Goal: Task Accomplishment & Management: Manage account settings

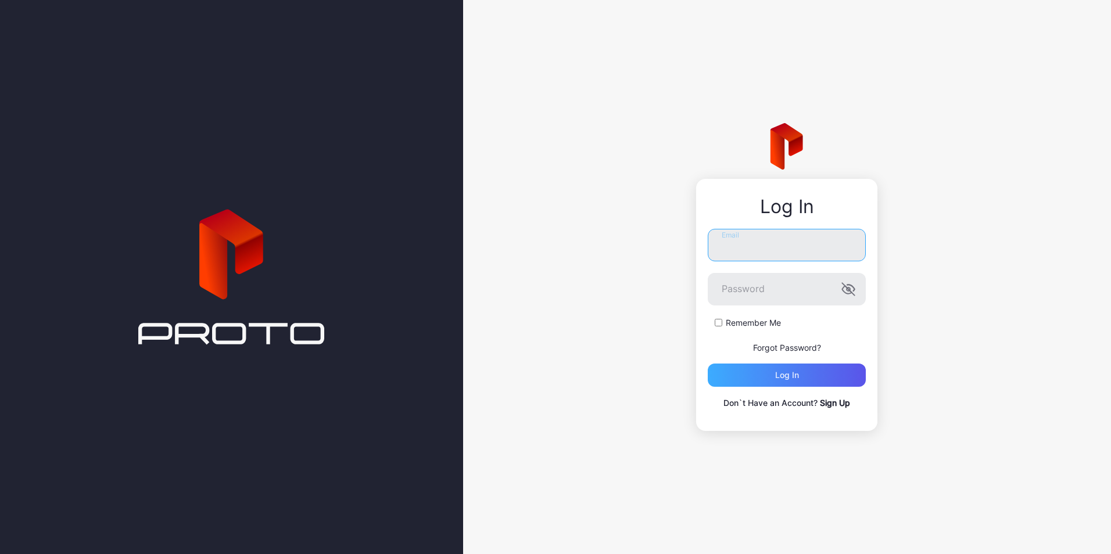
type input "**********"
click at [757, 378] on div "Log in" at bounding box center [787, 375] width 158 height 23
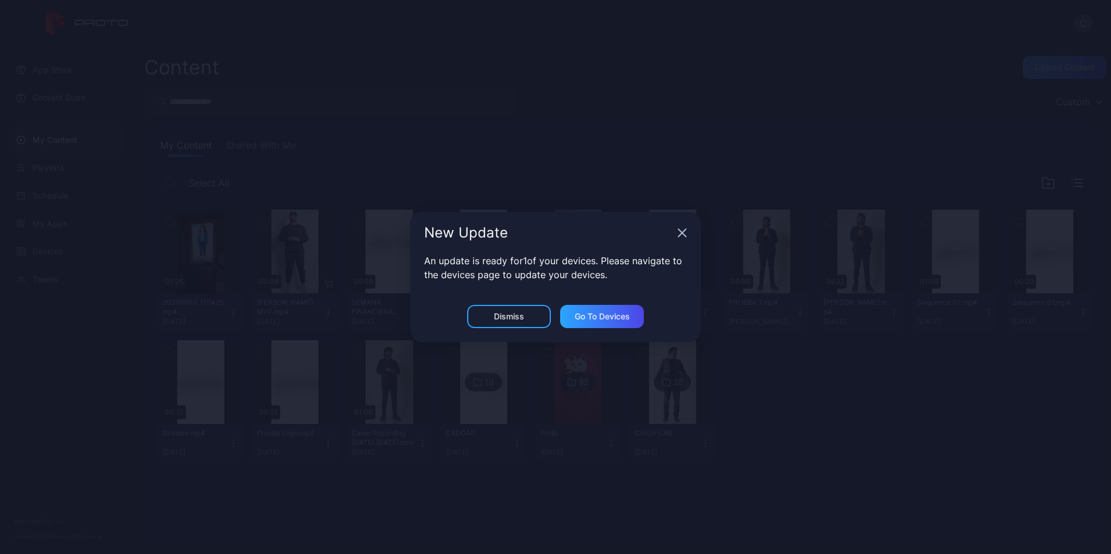
click at [685, 230] on icon "button" at bounding box center [683, 234] width 8 height 8
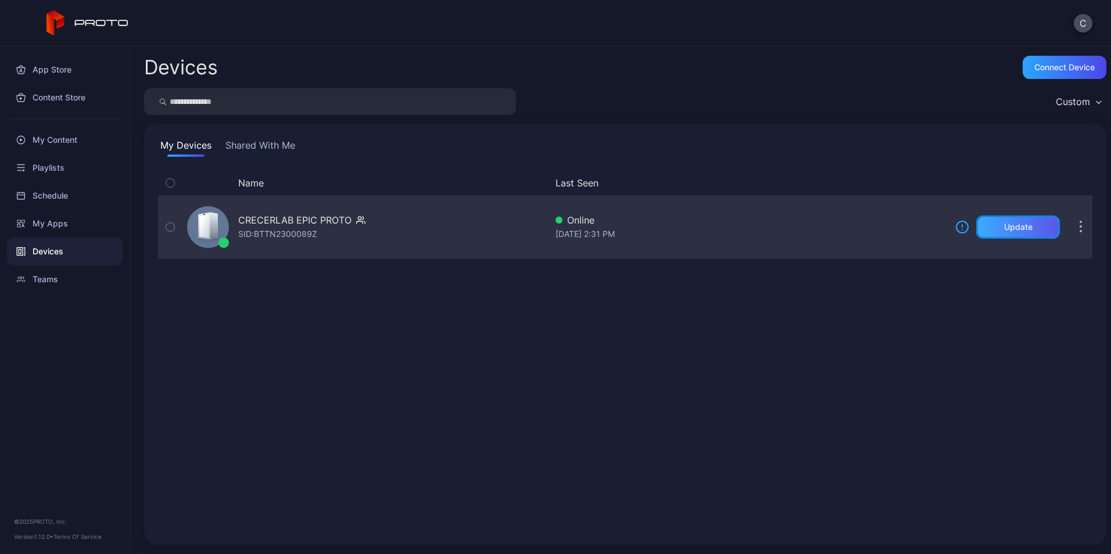
click at [1012, 227] on div "Update" at bounding box center [1018, 227] width 28 height 9
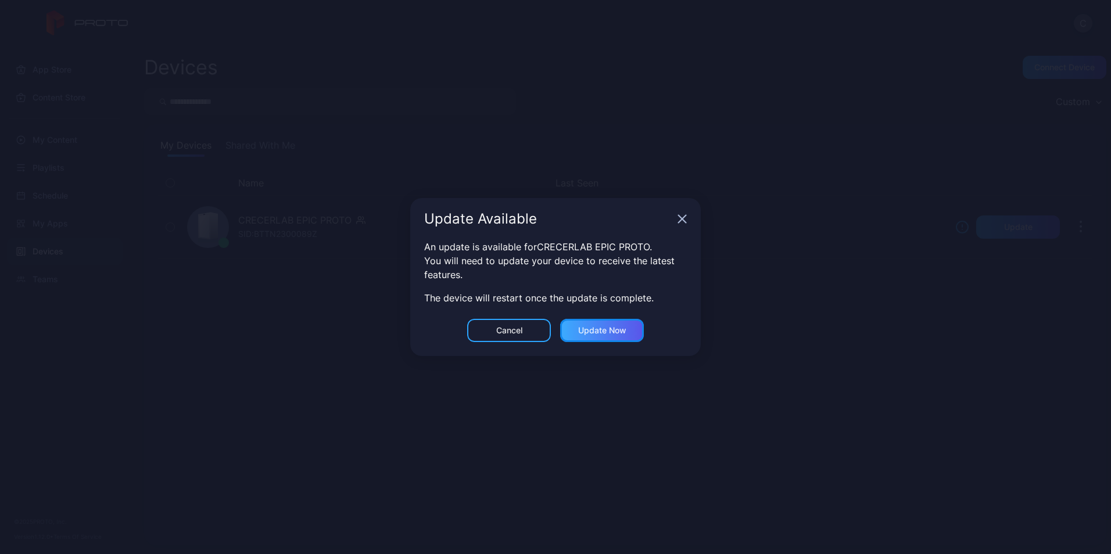
click at [587, 331] on div "Update now" at bounding box center [602, 330] width 48 height 9
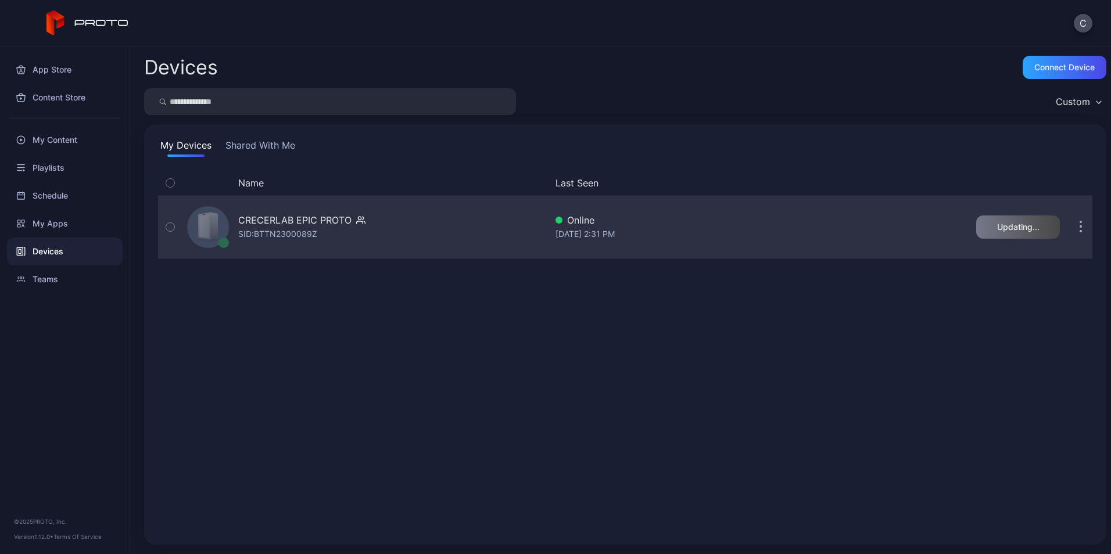
click at [260, 218] on div "CRECERLAB EPIC PROTO" at bounding box center [294, 220] width 113 height 14
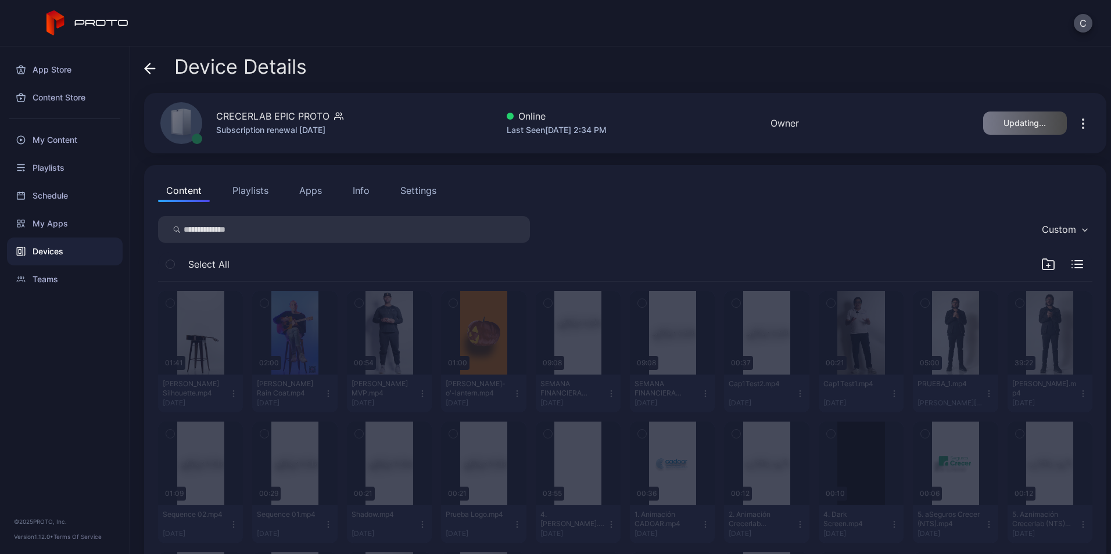
click at [435, 187] on div "Settings" at bounding box center [418, 191] width 36 height 14
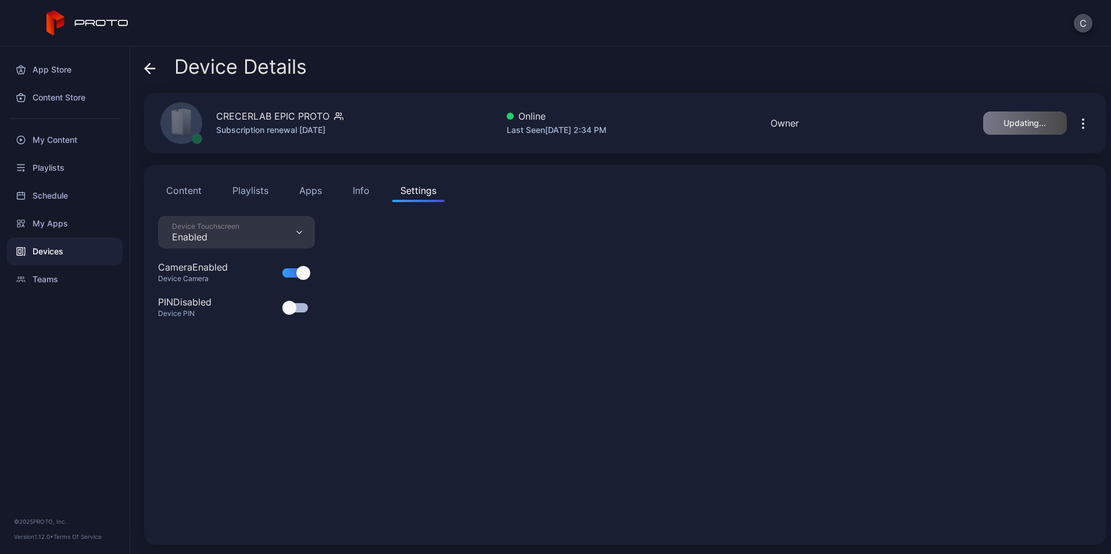
click at [361, 188] on div "Info" at bounding box center [361, 191] width 17 height 14
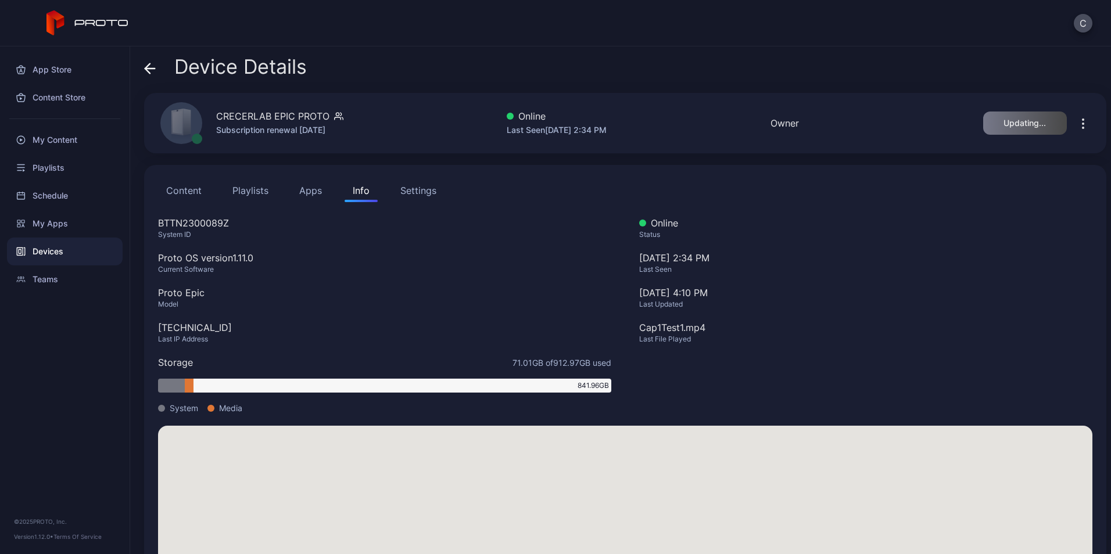
click at [315, 191] on button "Apps" at bounding box center [310, 190] width 39 height 23
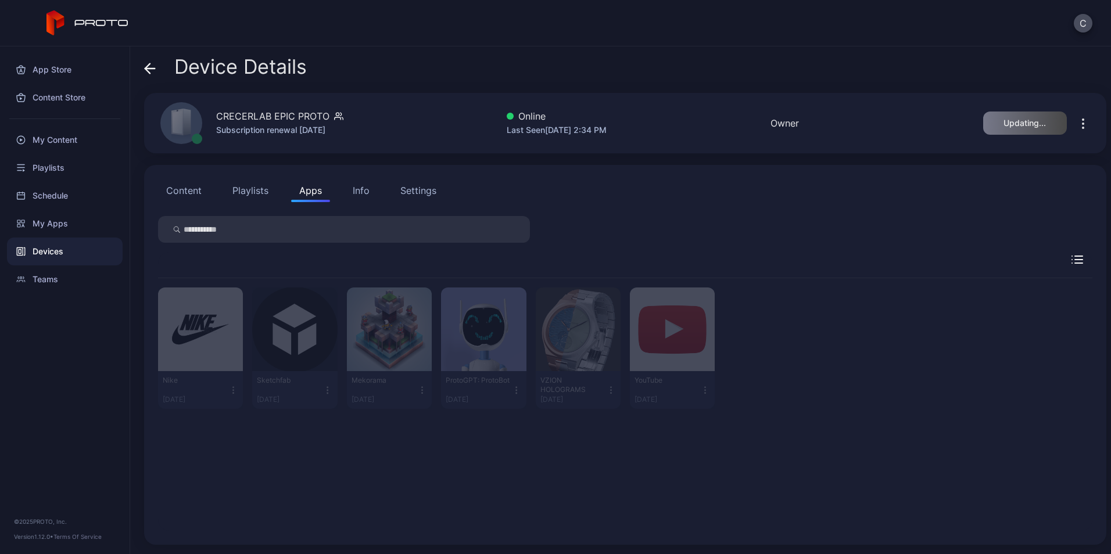
click at [247, 187] on button "Playlists" at bounding box center [250, 190] width 52 height 23
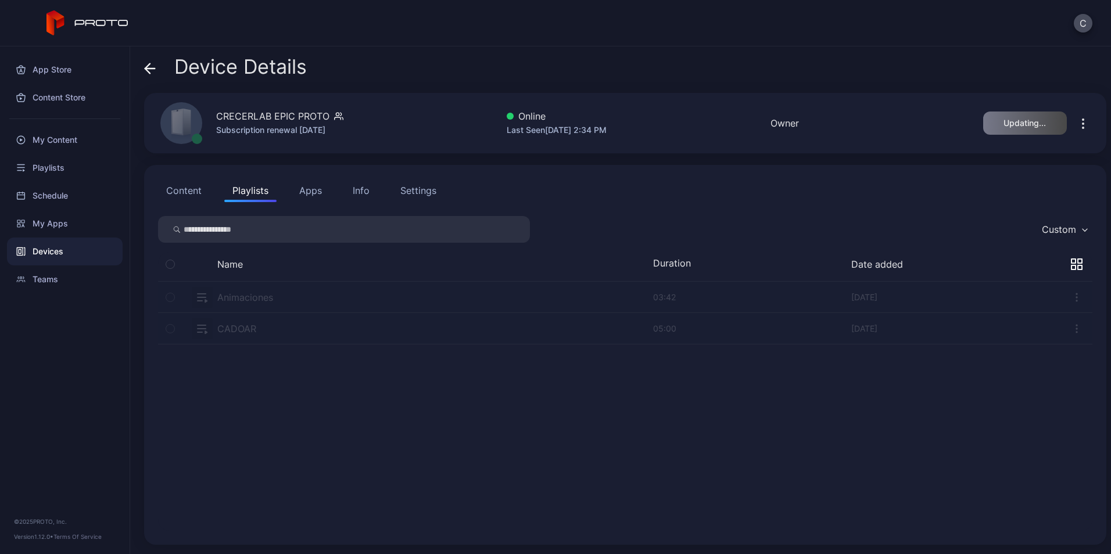
click at [180, 185] on button "Content" at bounding box center [184, 190] width 52 height 23
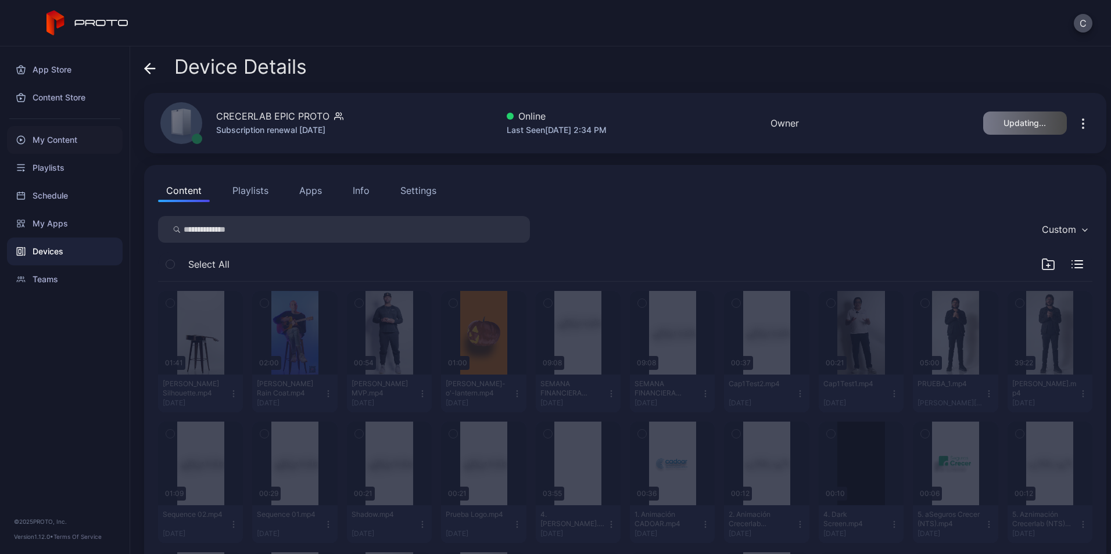
click at [61, 141] on div "My Content" at bounding box center [65, 140] width 116 height 28
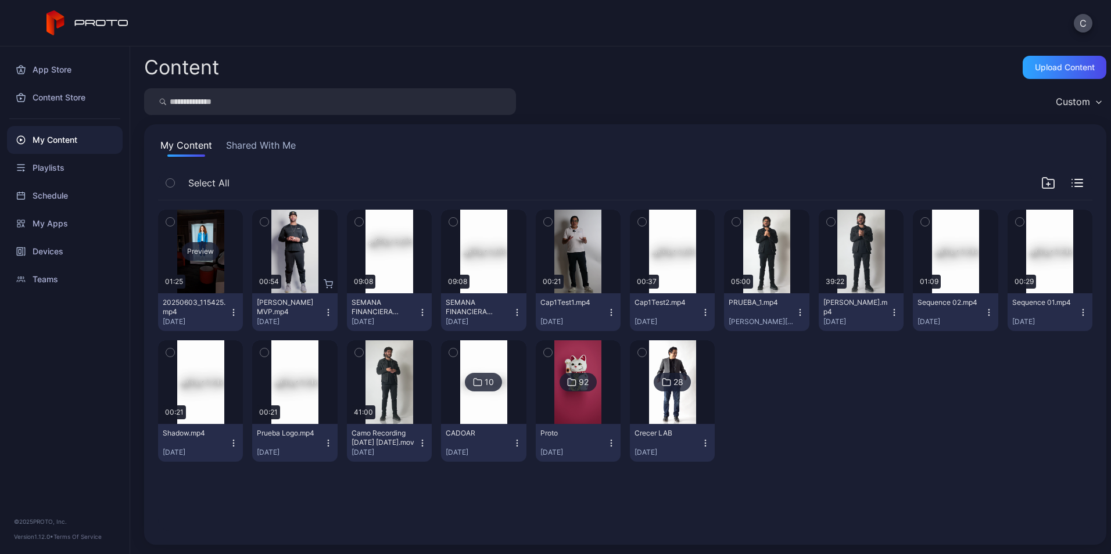
click at [198, 252] on div "Preview" at bounding box center [200, 251] width 37 height 19
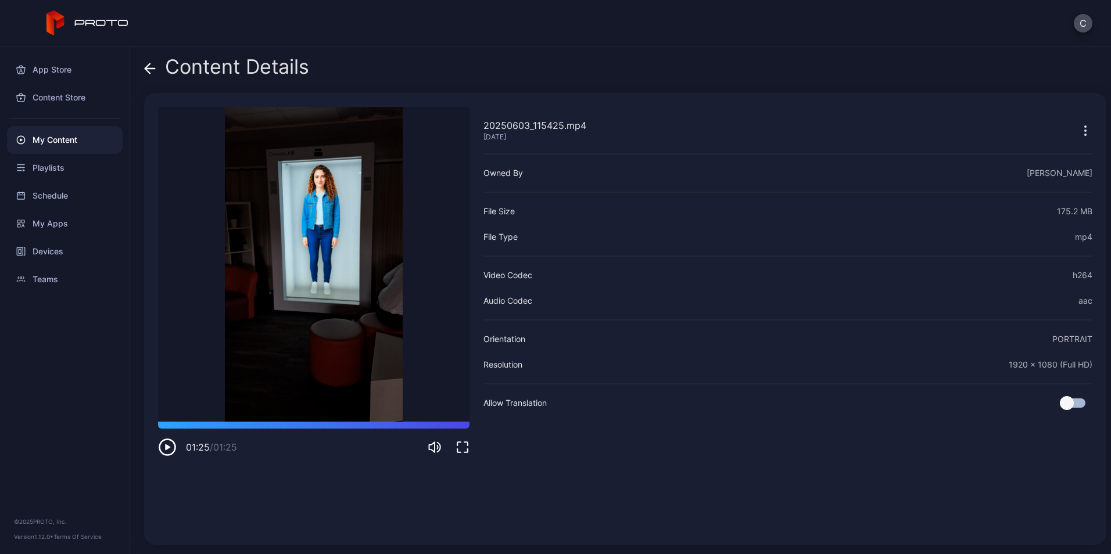
click at [144, 67] on div "Content Details 20250603_115425.mp4 [DATE] Sorry, your browser doesn‘t support …" at bounding box center [620, 300] width 981 height 508
click at [152, 67] on icon at bounding box center [150, 69] width 12 height 12
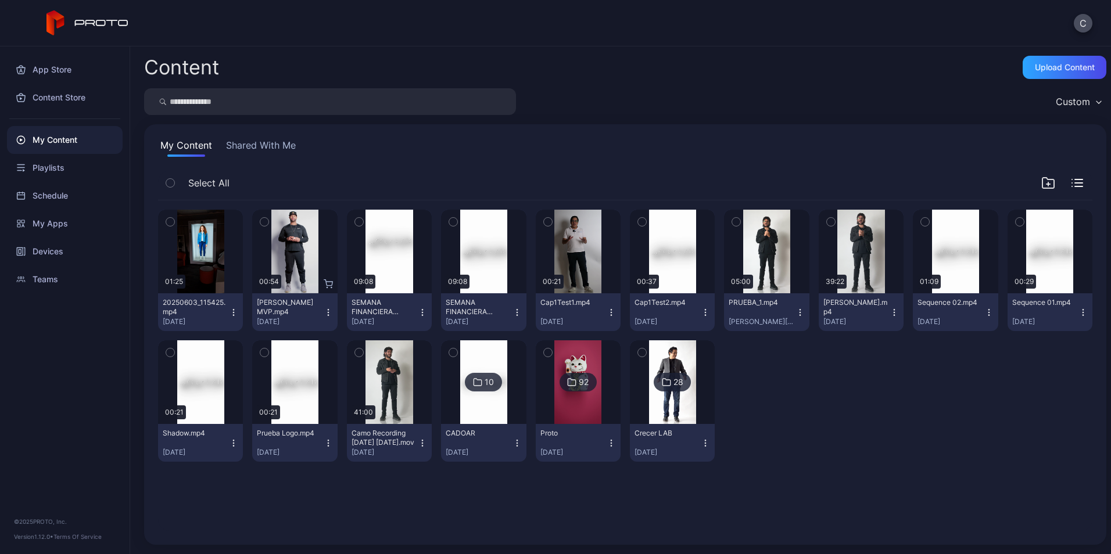
click at [1096, 101] on icon "button" at bounding box center [1099, 102] width 6 height 3
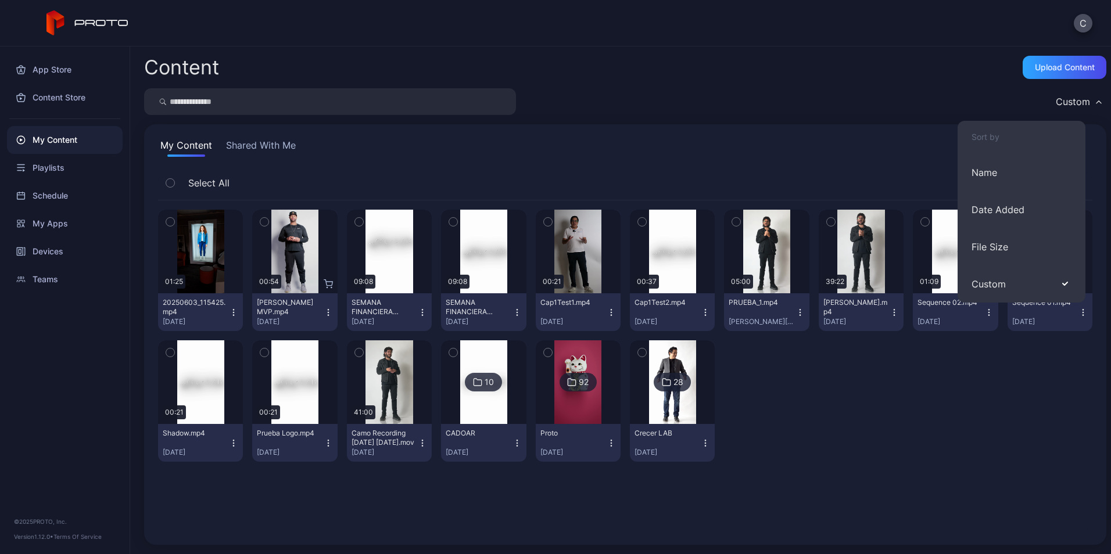
click at [1096, 101] on icon "button" at bounding box center [1099, 102] width 6 height 3
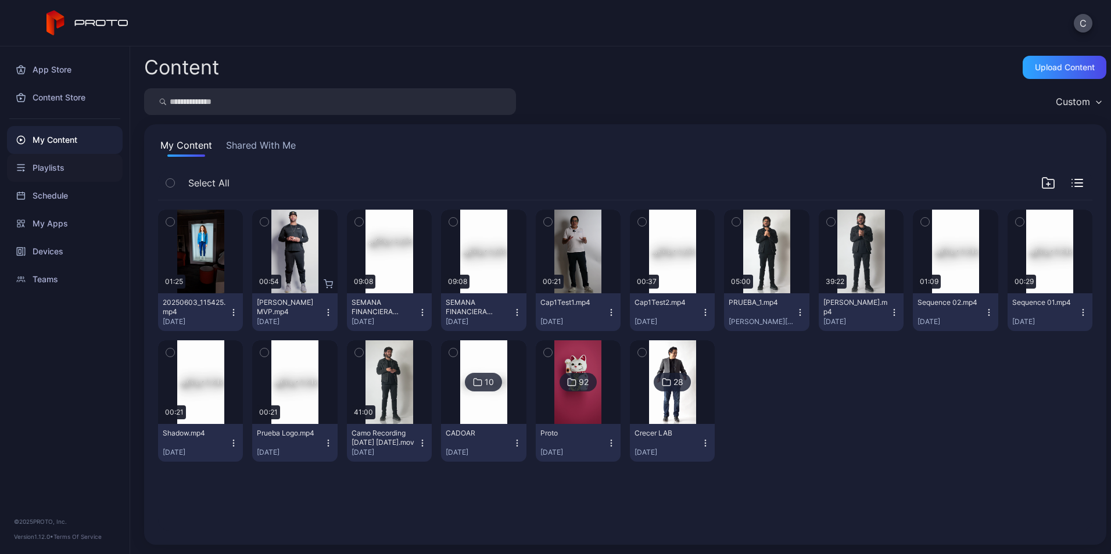
click at [44, 166] on div "Playlists" at bounding box center [65, 168] width 116 height 28
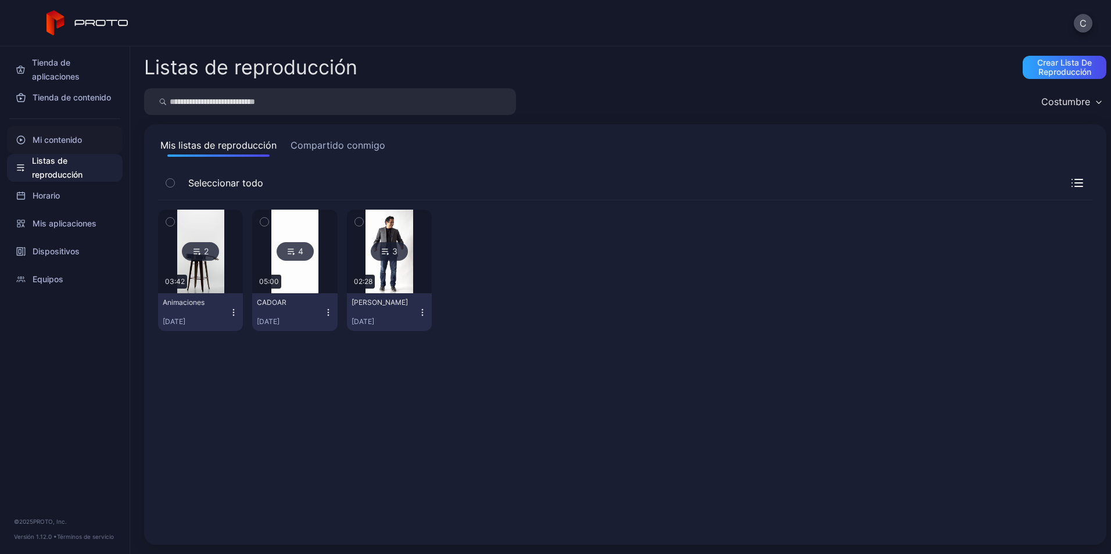
click at [67, 141] on font "Mi contenido" at bounding box center [57, 140] width 49 height 14
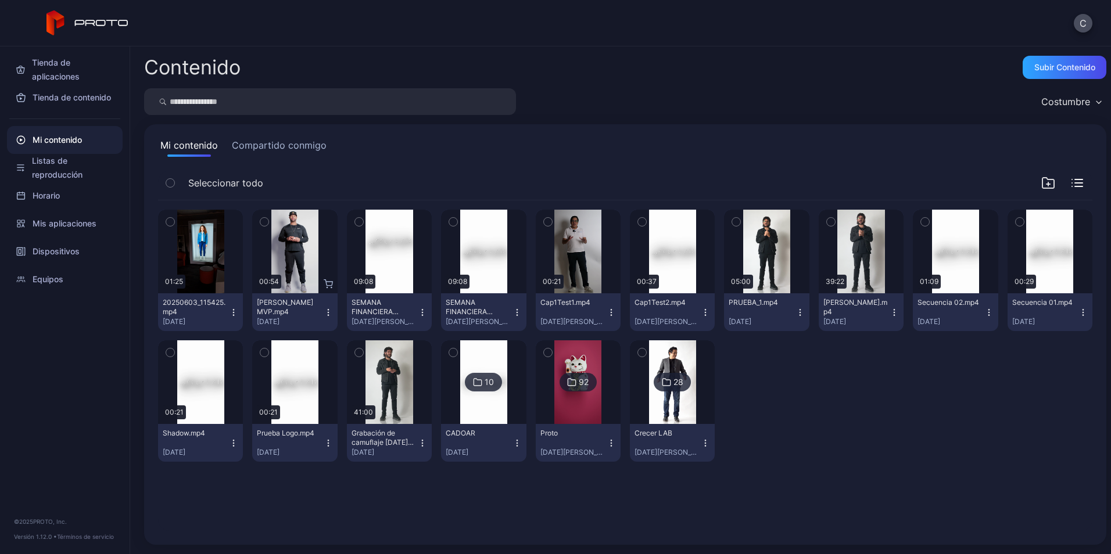
click at [267, 138] on button "Compartido conmigo" at bounding box center [279, 147] width 99 height 19
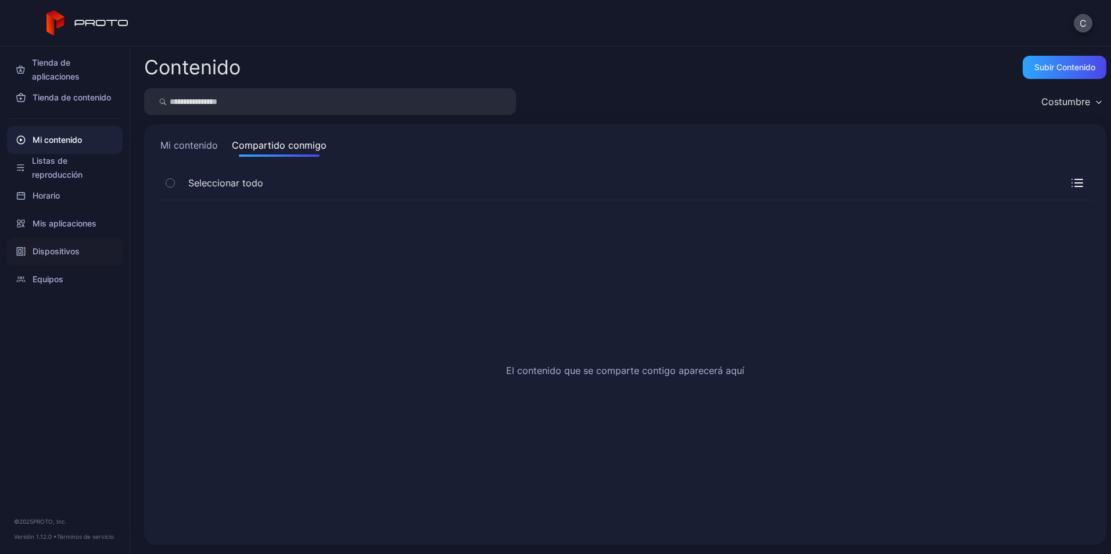
click at [50, 253] on font "Dispositivos" at bounding box center [56, 252] width 47 height 14
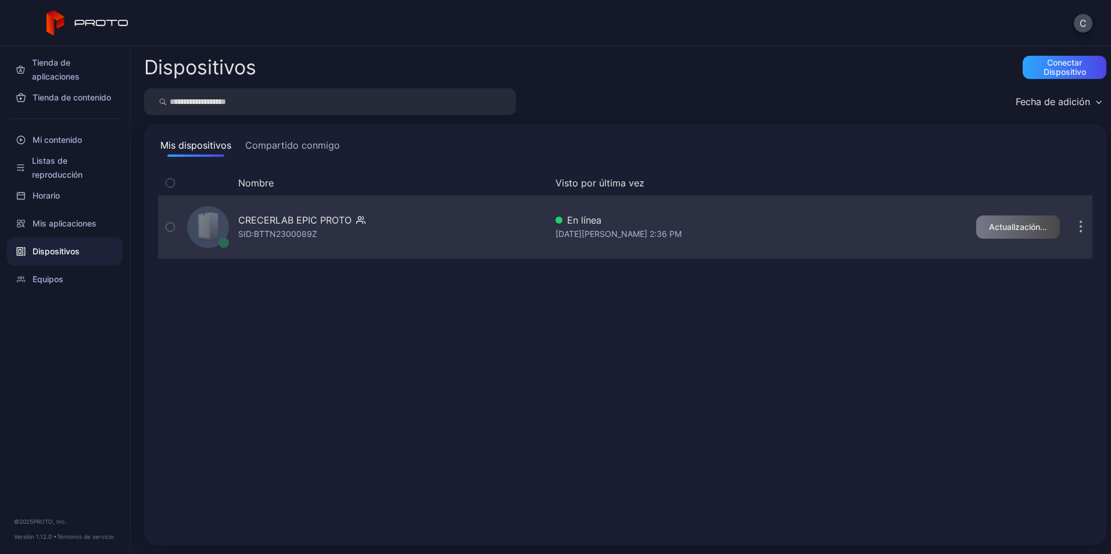
click at [502, 228] on div "CRECERLAB EPIC PROTO SID: BTTN2300089Z" at bounding box center [364, 227] width 364 height 58
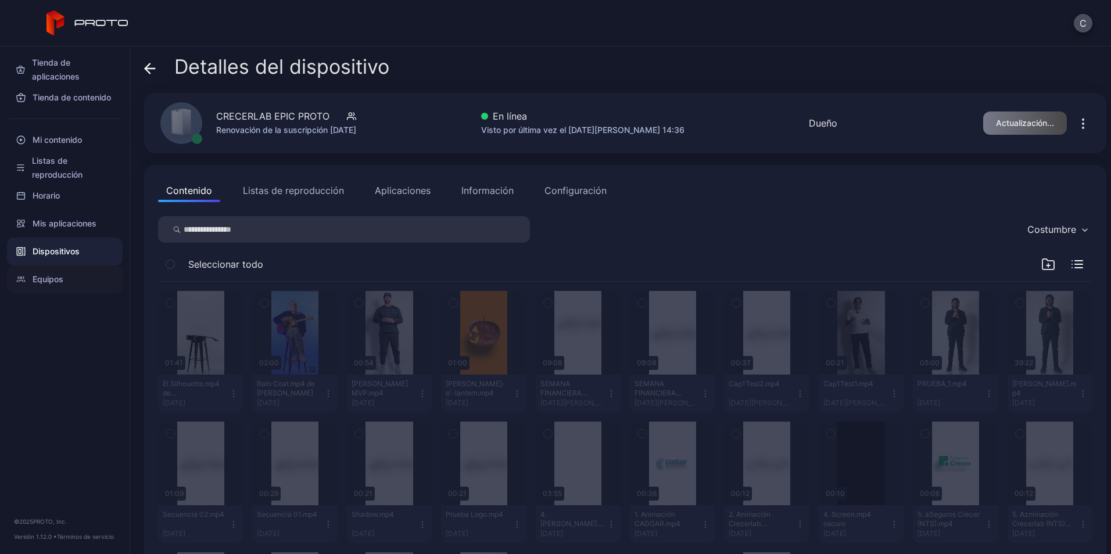
click at [56, 280] on font "Equipos" at bounding box center [48, 279] width 31 height 14
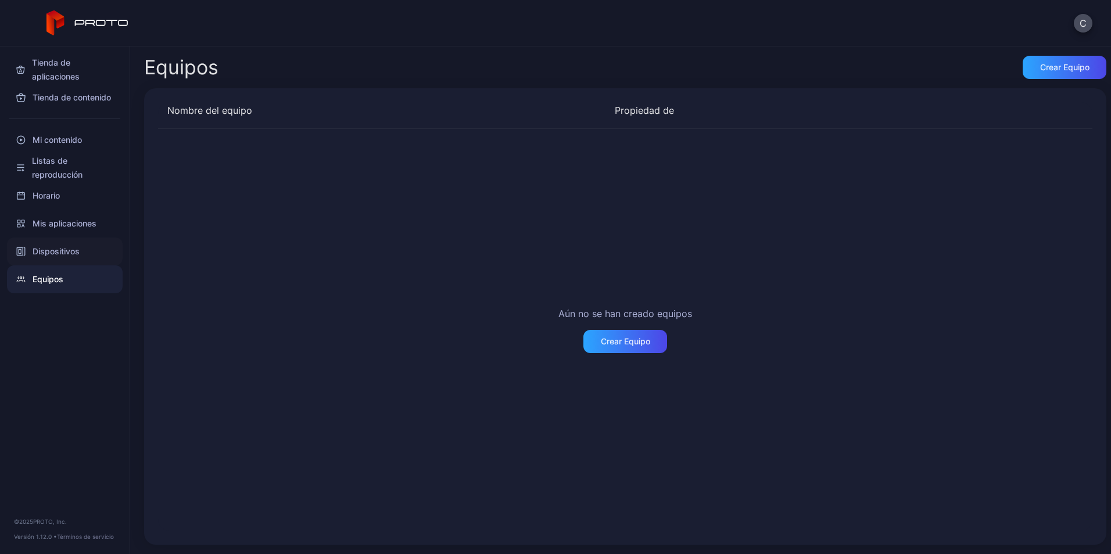
click at [55, 253] on font "Dispositivos" at bounding box center [56, 252] width 47 height 14
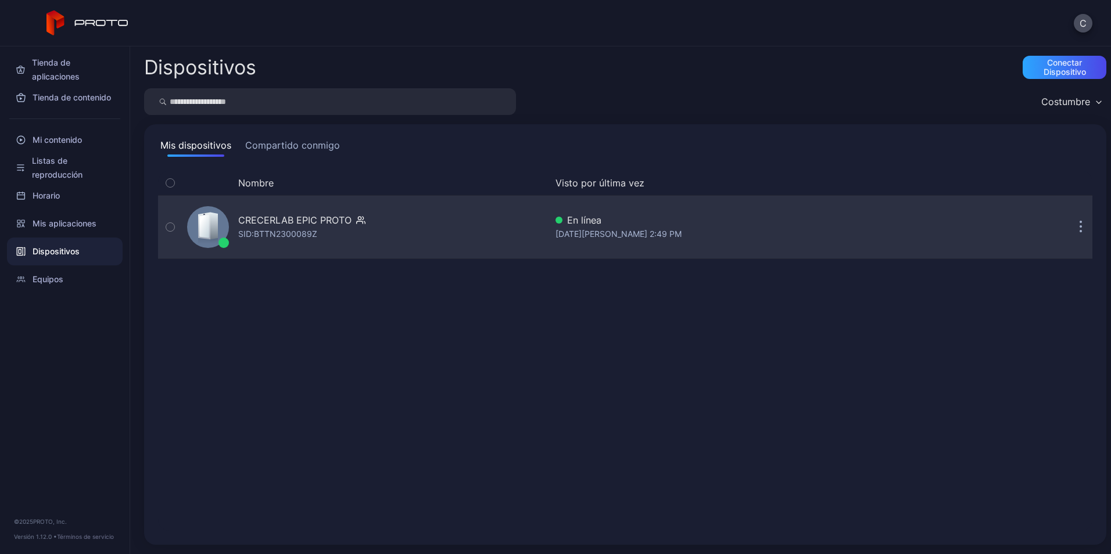
click at [260, 231] on div "SID: BTTN2300089Z" at bounding box center [277, 234] width 79 height 14
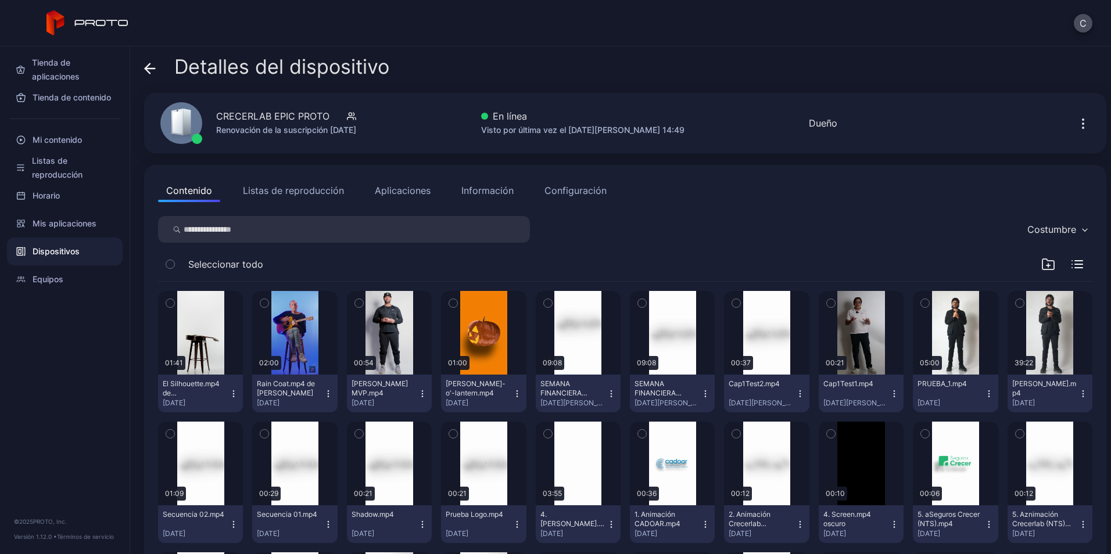
drag, startPoint x: 535, startPoint y: 356, endPoint x: 911, endPoint y: 60, distance: 478.4
click at [911, 60] on div "Detalles del dispositivo" at bounding box center [625, 70] width 962 height 28
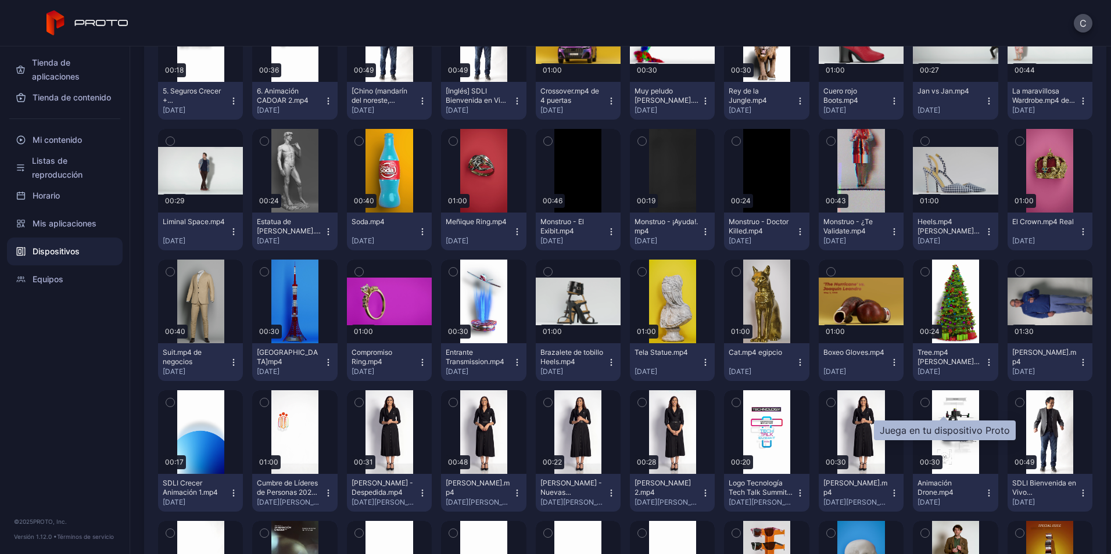
scroll to position [581, 0]
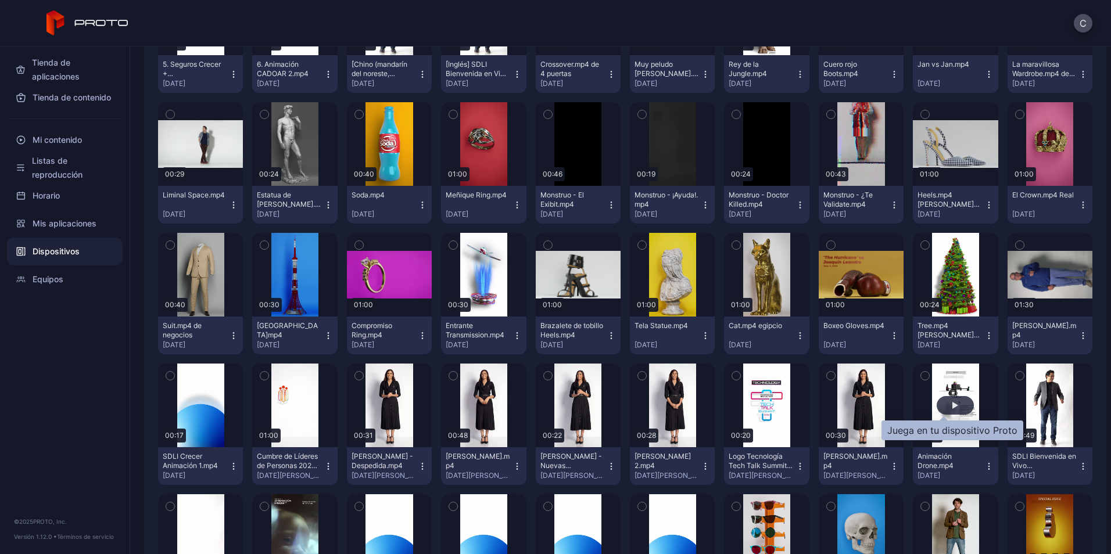
click at [952, 407] on div "button" at bounding box center [955, 405] width 6 height 7
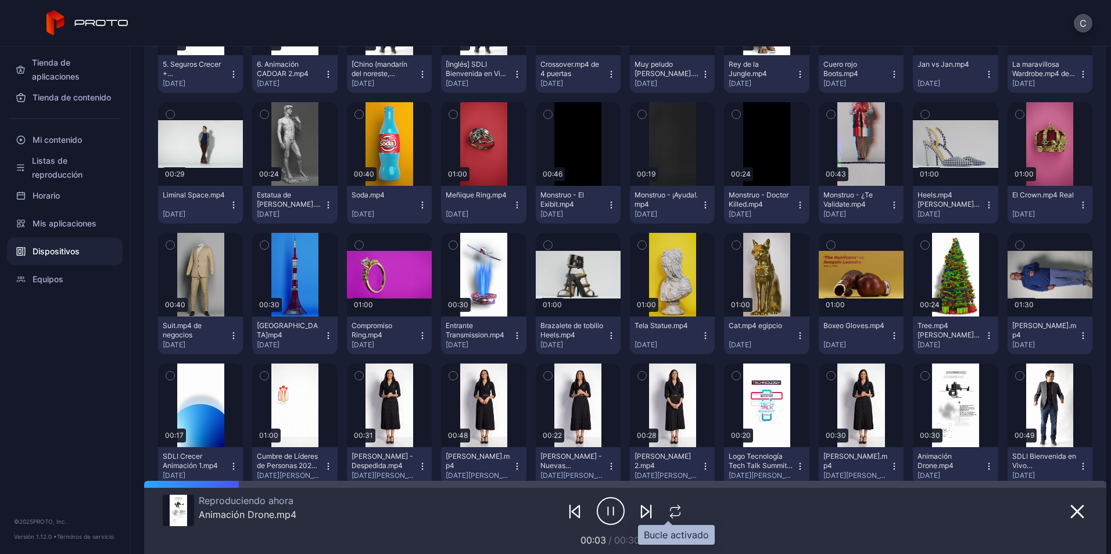
click at [668, 510] on icon "button" at bounding box center [675, 512] width 15 height 14
click at [669, 508] on icon "button" at bounding box center [675, 512] width 19 height 14
